Goal: Transaction & Acquisition: Purchase product/service

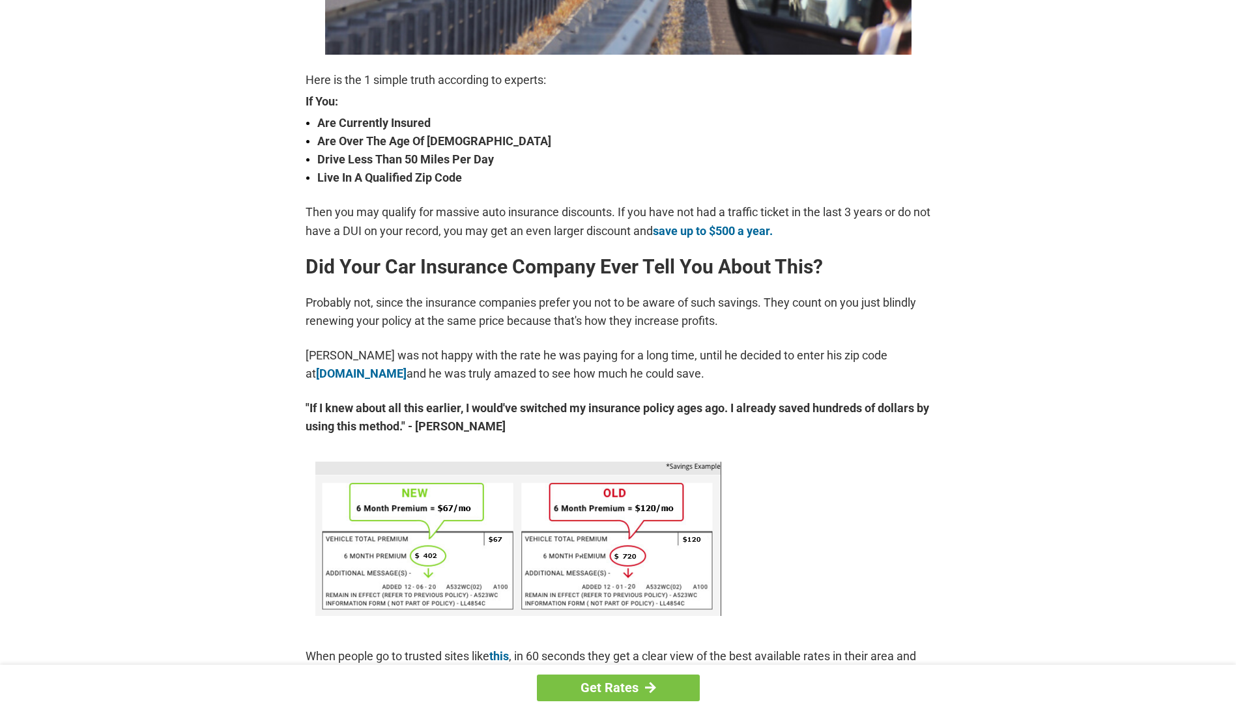
scroll to position [487, 0]
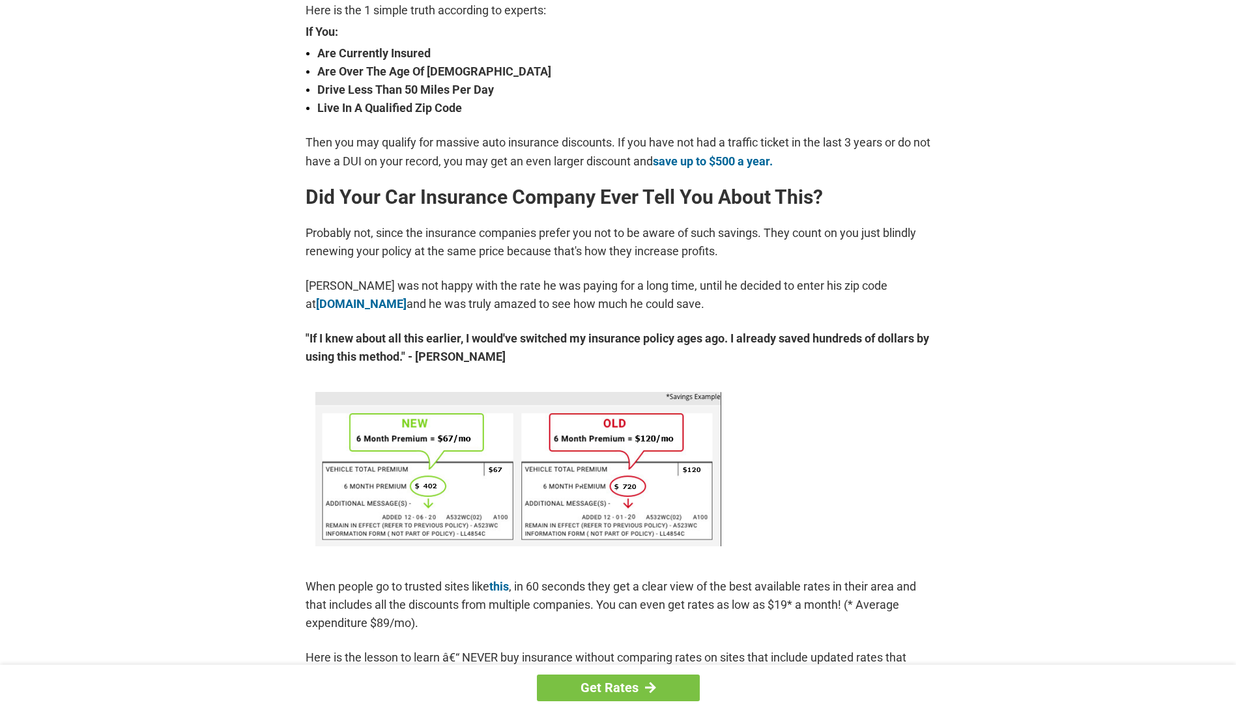
click at [1235, 702] on div "Get Rates" at bounding box center [618, 688] width 1236 height 46
click at [628, 686] on link "Get Rates" at bounding box center [618, 688] width 163 height 27
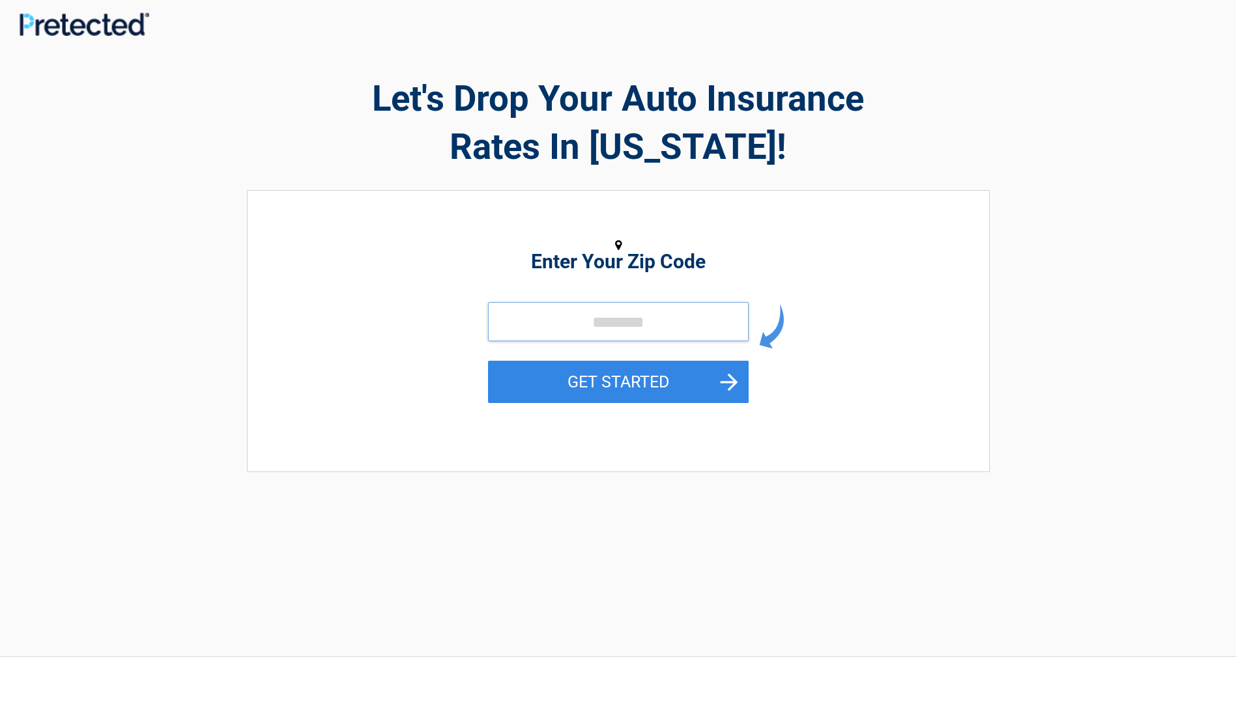
click at [506, 321] on input "tel" at bounding box center [618, 321] width 261 height 39
type input "*****"
click at [611, 377] on button "GET STARTED" at bounding box center [618, 382] width 261 height 42
